Goal: Task Accomplishment & Management: Manage account settings

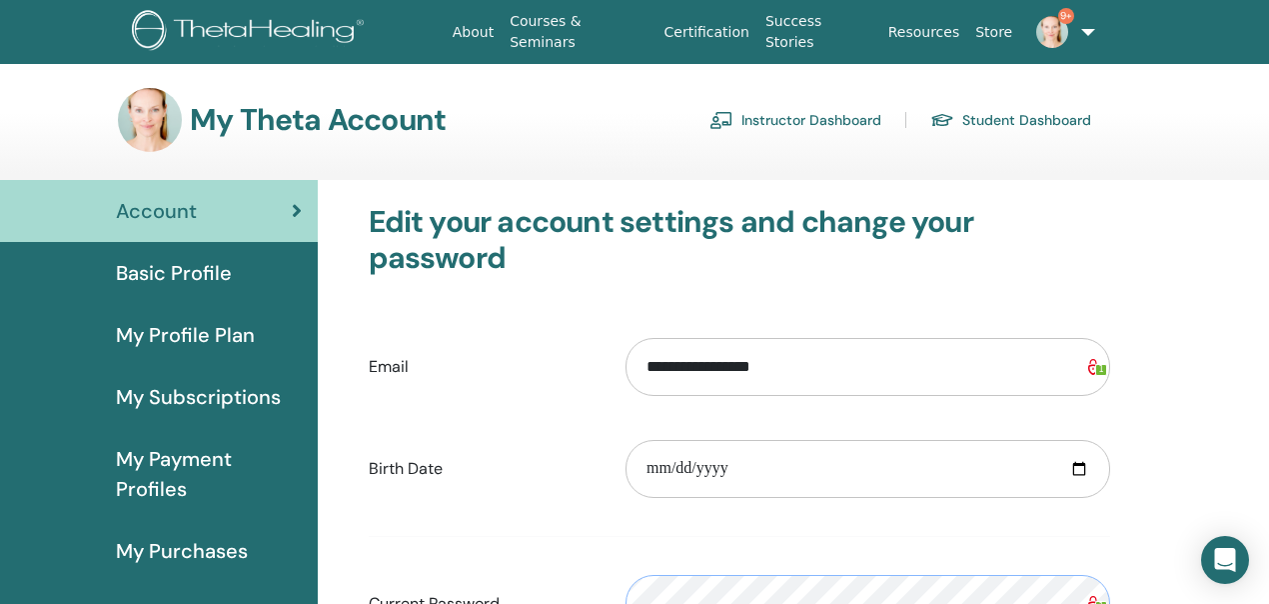
click at [811, 112] on link "Instructor Dashboard" at bounding box center [796, 120] width 172 height 32
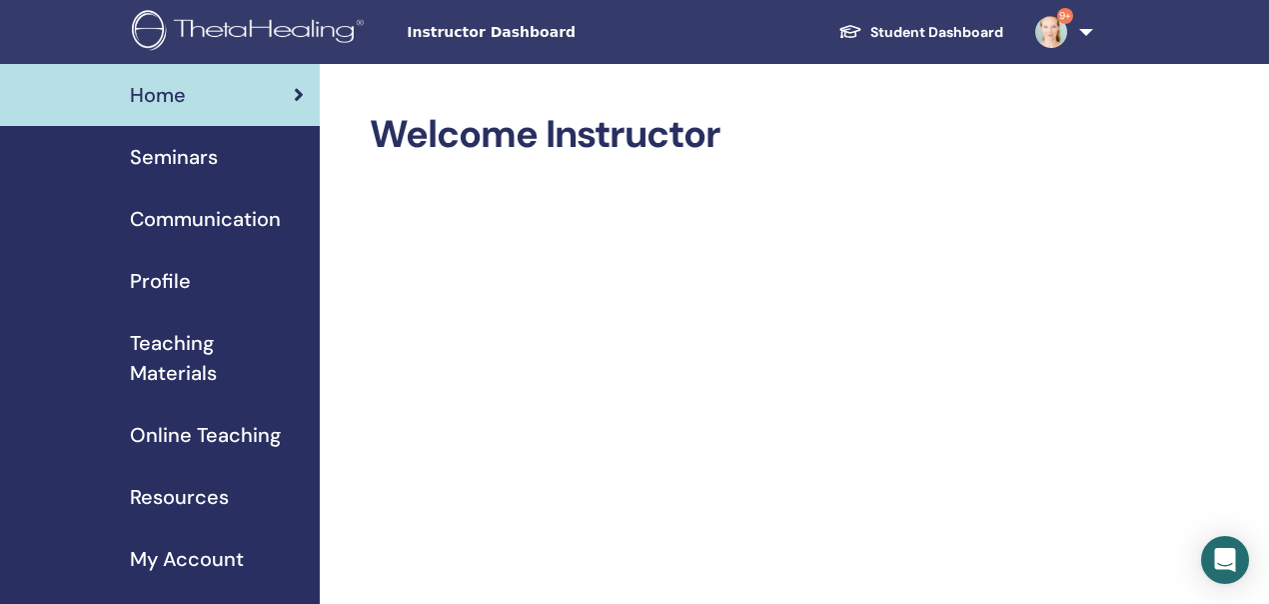
click at [179, 157] on span "Seminars" at bounding box center [174, 157] width 88 height 30
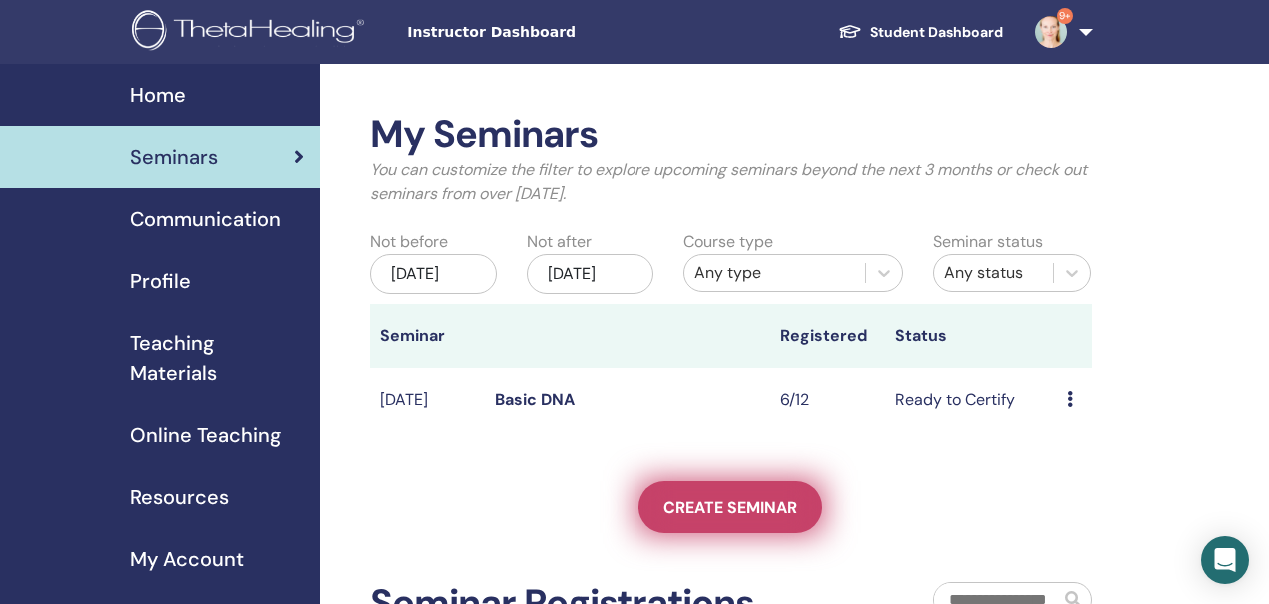
click at [685, 511] on link "Create seminar" at bounding box center [731, 507] width 184 height 52
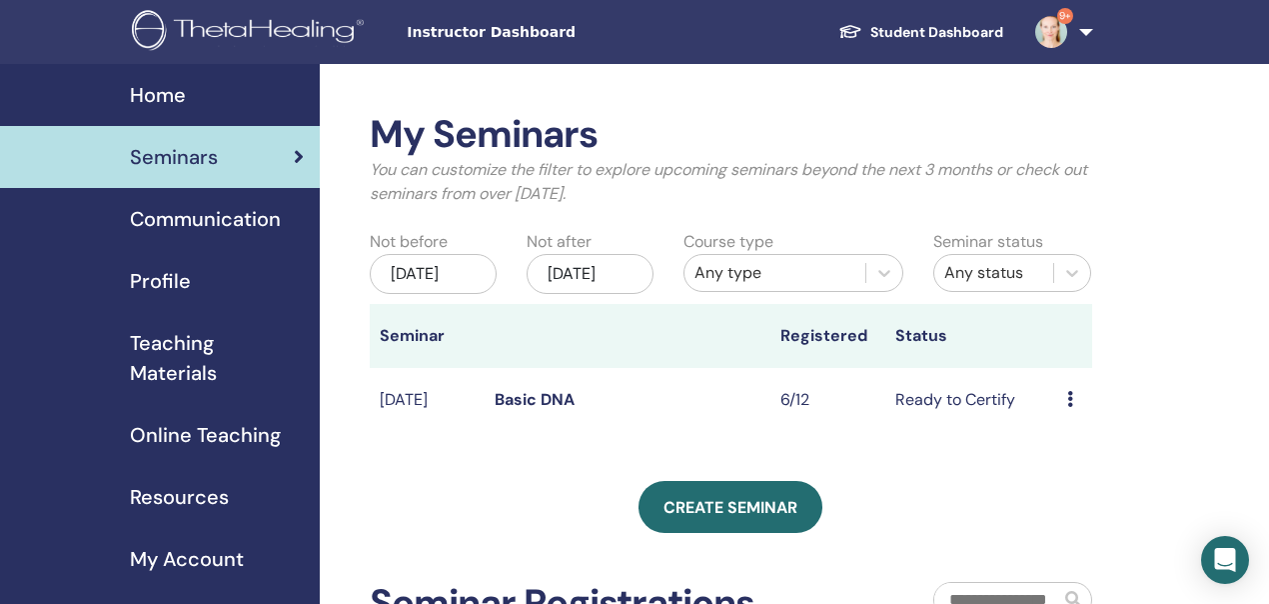
click at [533, 407] on td "Basic DNA" at bounding box center [628, 400] width 287 height 65
click at [536, 410] on link "Basic DNA" at bounding box center [535, 399] width 80 height 21
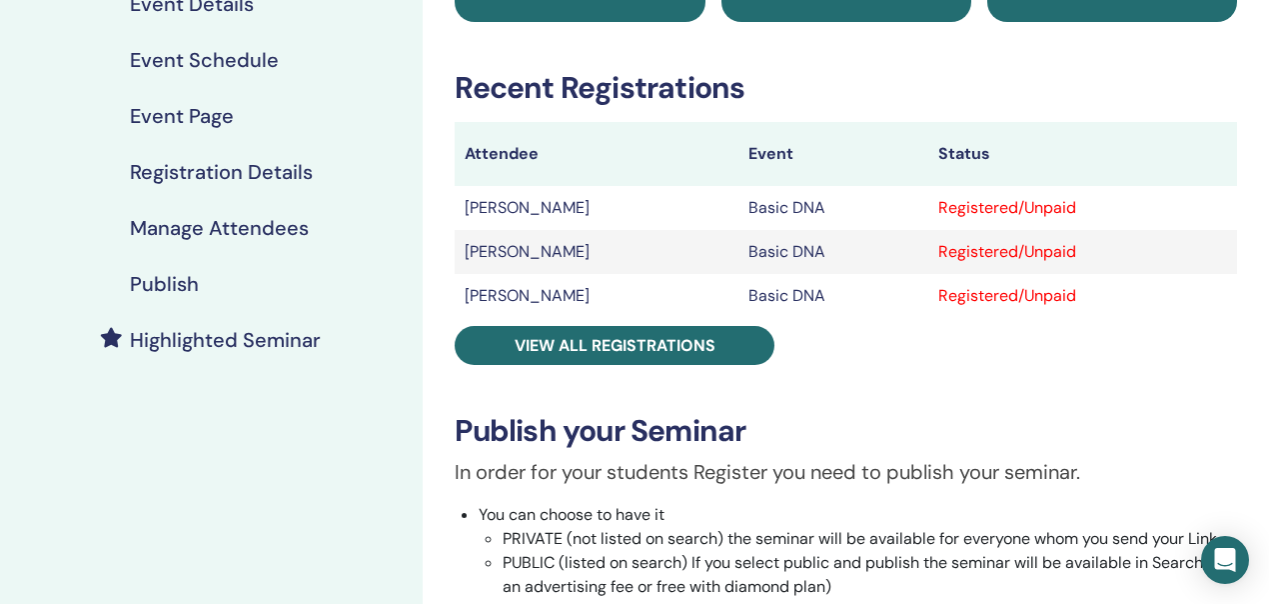
scroll to position [271, 0]
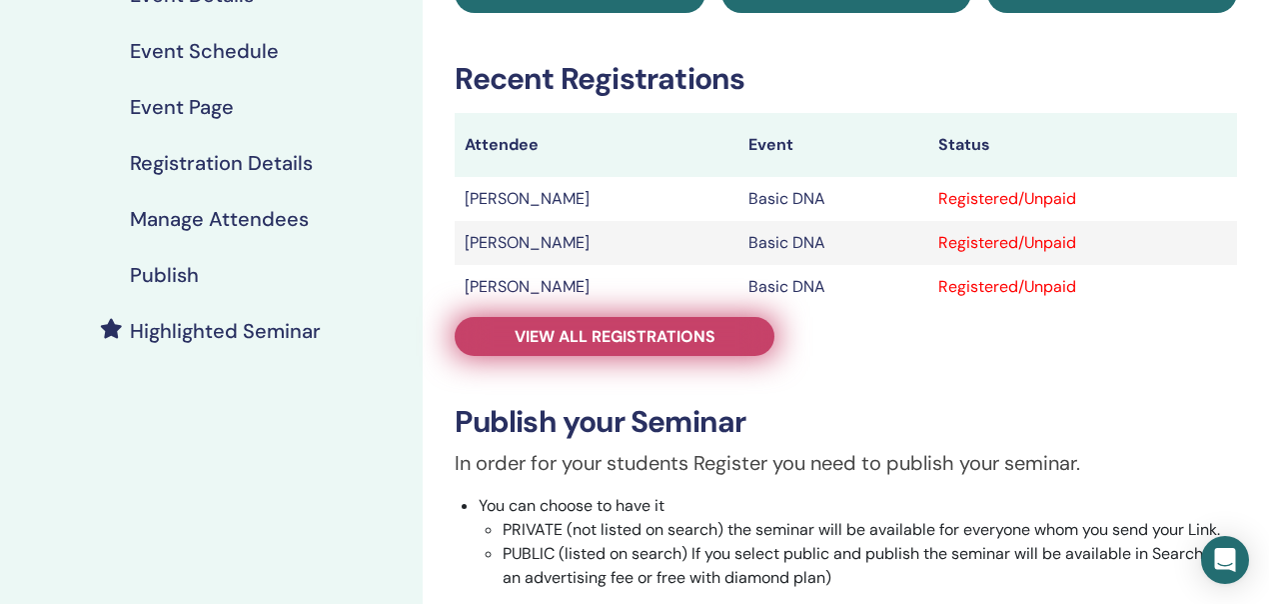
click at [601, 327] on span "View all registrations" at bounding box center [615, 336] width 201 height 21
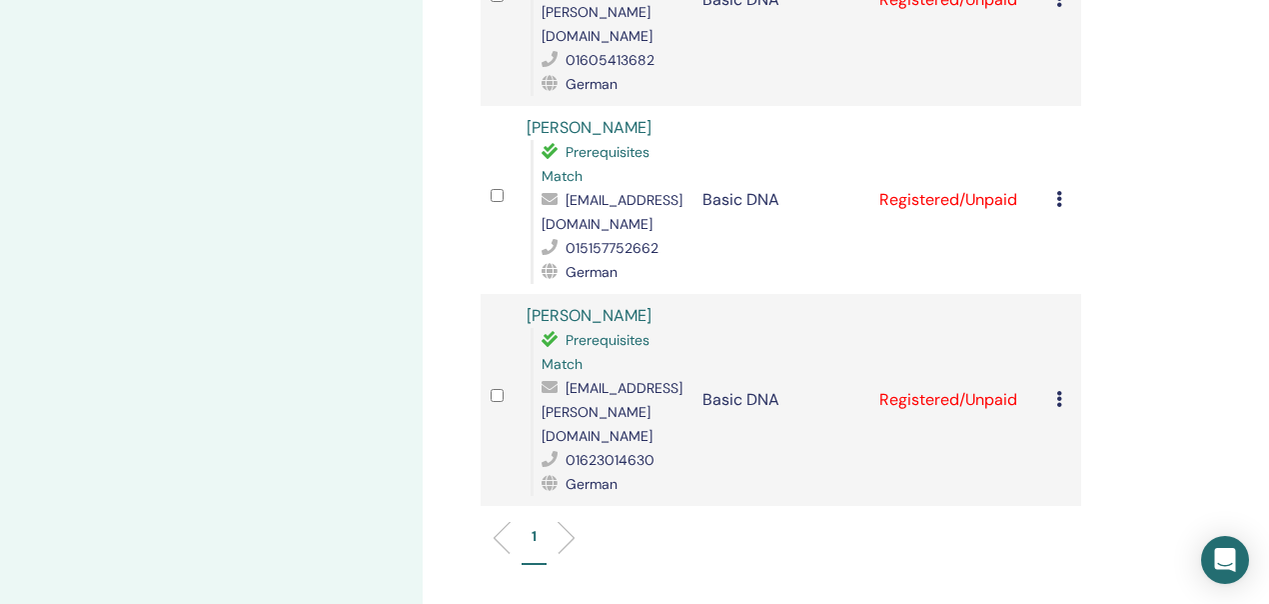
scroll to position [1098, 0]
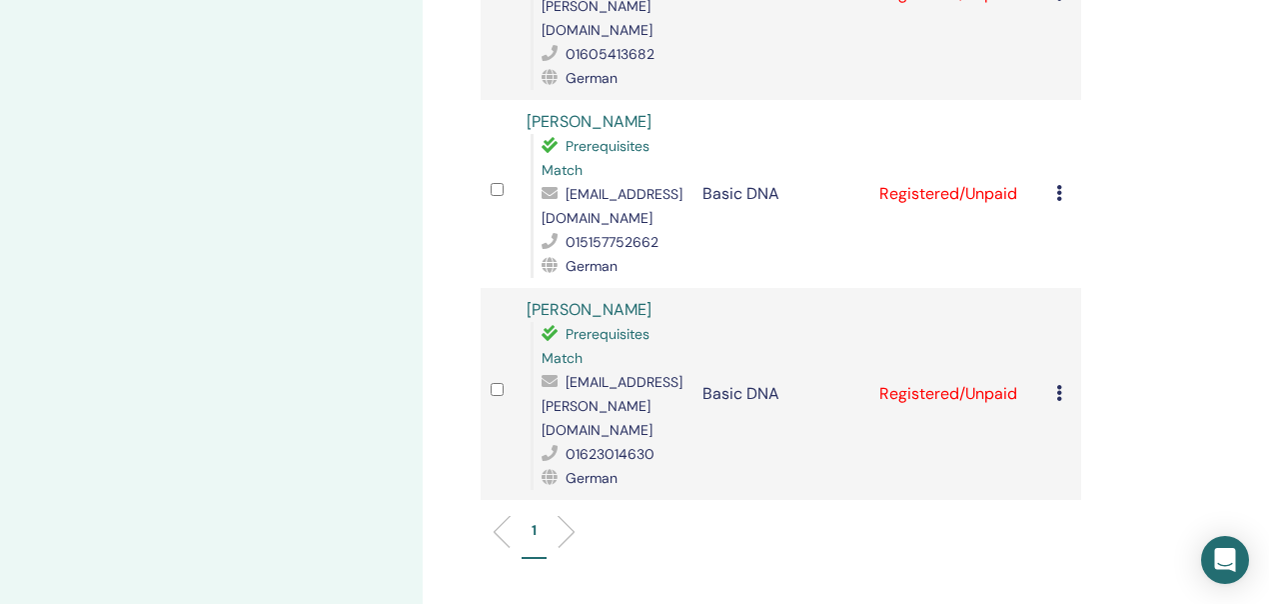
click at [601, 373] on span "zur-alten-schule-bielatal@gmx.de" at bounding box center [612, 406] width 141 height 66
